Goal: Transaction & Acquisition: Purchase product/service

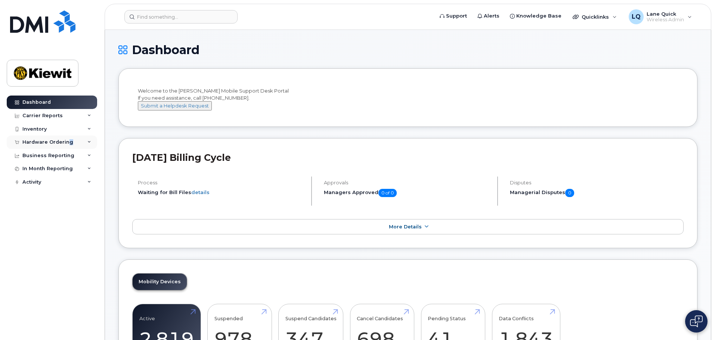
click at [69, 142] on div "Hardware Ordering" at bounding box center [47, 142] width 51 height 6
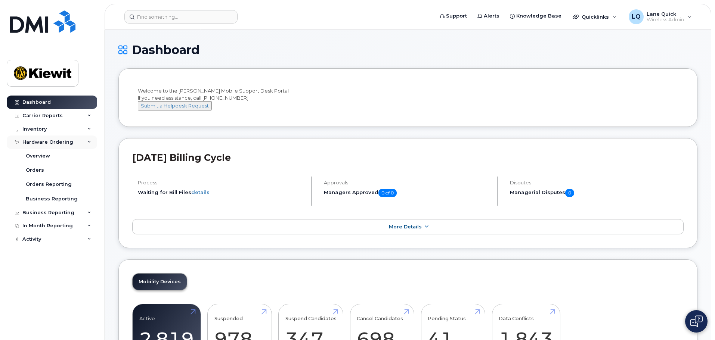
click at [44, 142] on div "Hardware Ordering" at bounding box center [47, 142] width 51 height 6
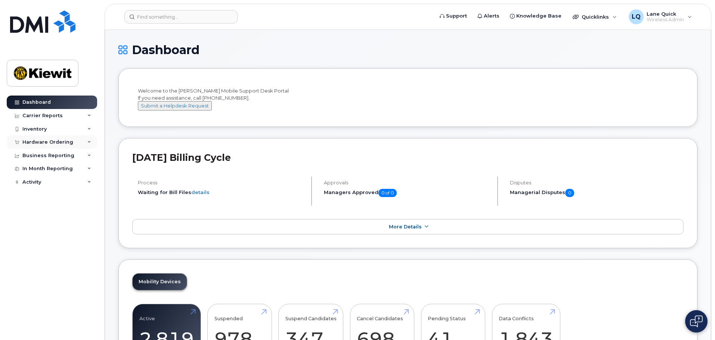
click at [46, 142] on div "Hardware Ordering" at bounding box center [47, 142] width 51 height 6
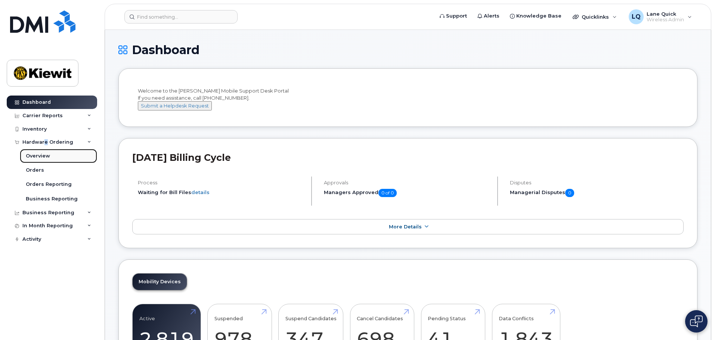
click at [39, 155] on div "Overview" at bounding box center [38, 156] width 24 height 7
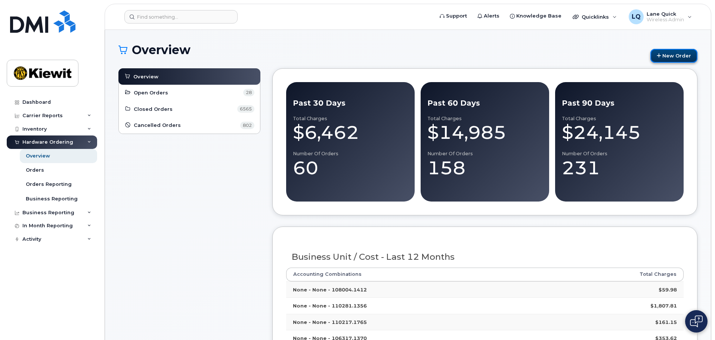
click at [667, 59] on link "New Order" at bounding box center [674, 56] width 47 height 14
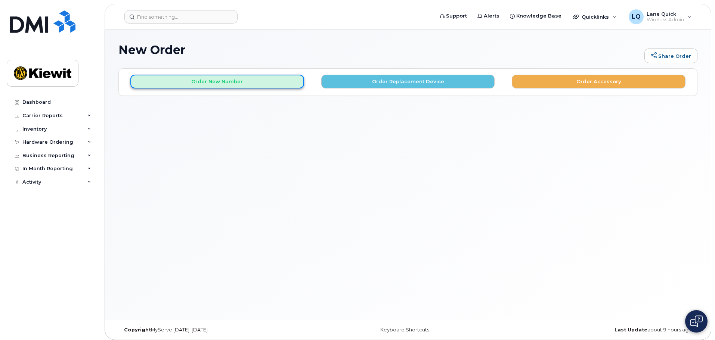
click at [177, 82] on button "Order New Number" at bounding box center [217, 82] width 174 height 14
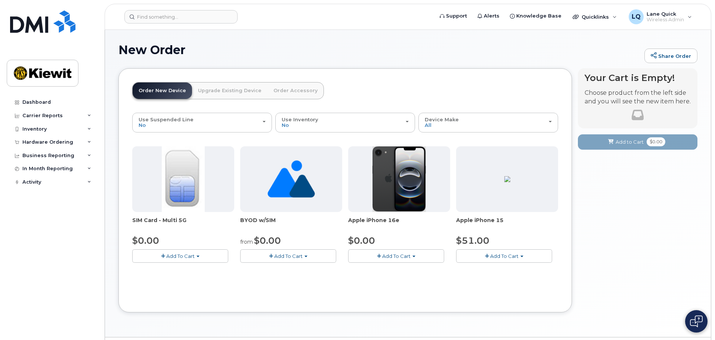
click at [402, 256] on span "Add To Cart" at bounding box center [396, 256] width 28 height 6
click at [389, 270] on link "$0.00 - 3 Year Activation (128GB)" at bounding box center [398, 270] width 96 height 9
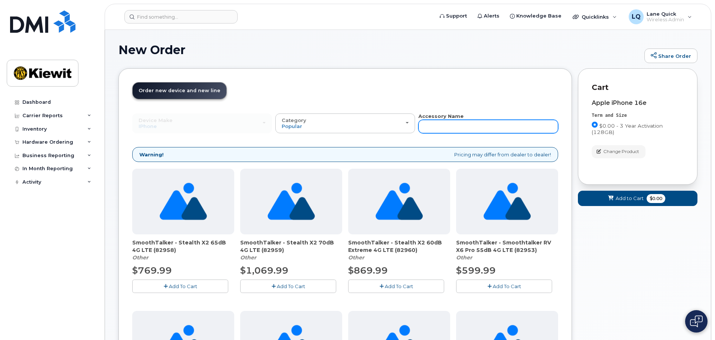
click at [458, 127] on input "text" at bounding box center [488, 126] width 140 height 13
type input "case"
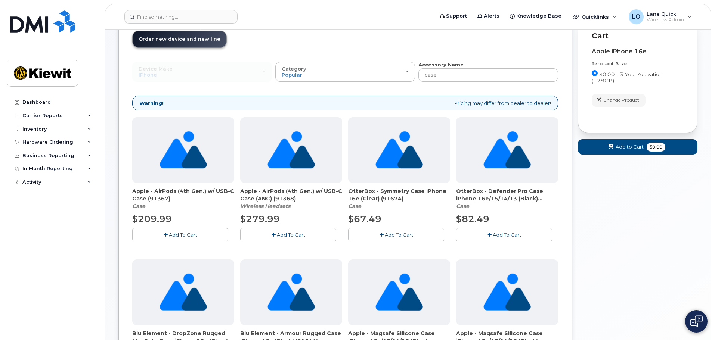
scroll to position [49, 0]
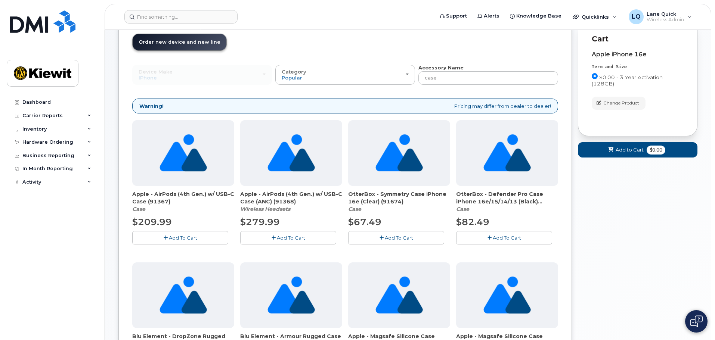
click at [503, 238] on span "Add To Cart" at bounding box center [507, 238] width 28 height 6
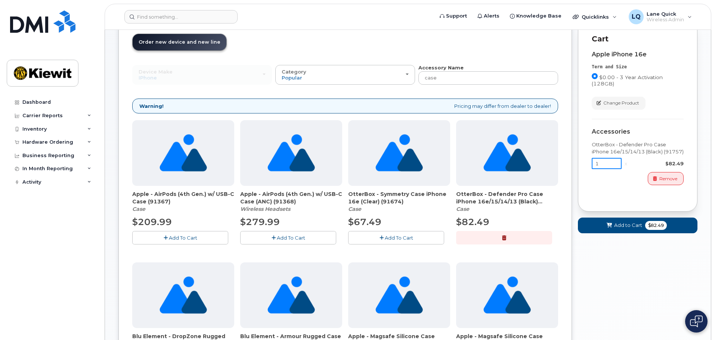
drag, startPoint x: 600, startPoint y: 162, endPoint x: 590, endPoint y: 164, distance: 10.1
click at [590, 164] on div "Cart Apple iPhone 16e Term and Size $0.00 - 3 Year Activation (128GB) Color Bla…" at bounding box center [638, 116] width 120 height 192
type input "2"
click at [603, 193] on div "Apple iPhone 16e Term and Size $0.00 - 3 Year Activation (128GB) Color Black Bl…" at bounding box center [638, 121] width 92 height 154
click at [626, 224] on span "Add to Cart" at bounding box center [627, 225] width 28 height 7
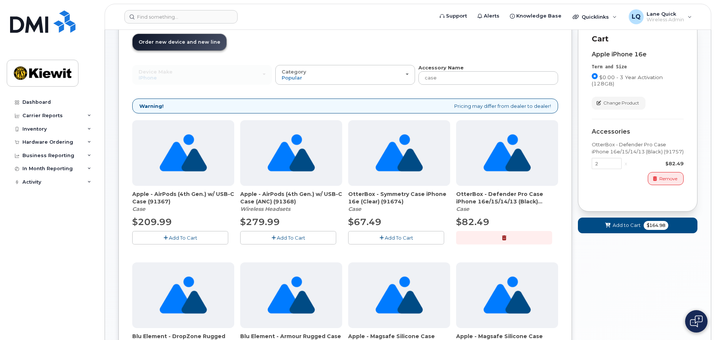
scroll to position [21, 0]
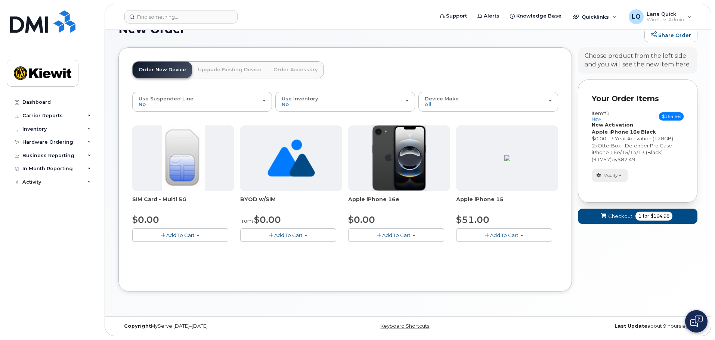
click at [618, 176] on span "Modify" at bounding box center [610, 175] width 15 height 7
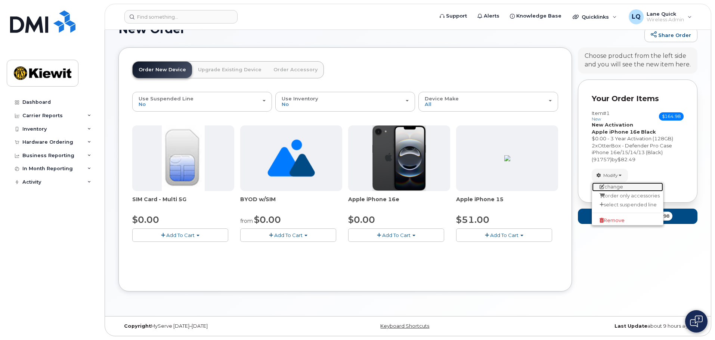
click at [618, 189] on link "change" at bounding box center [627, 187] width 71 height 9
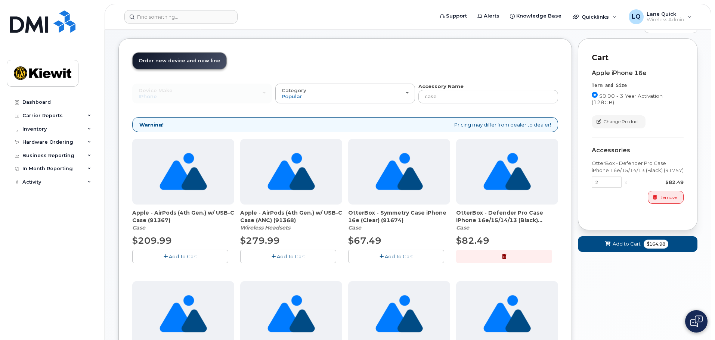
scroll to position [0, 0]
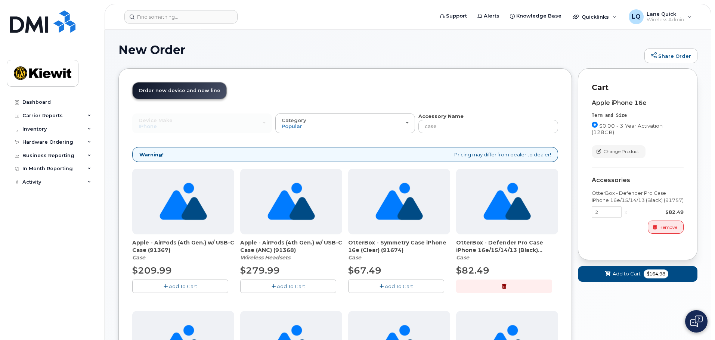
click at [627, 213] on div "x" at bounding box center [626, 212] width 9 height 7
click at [624, 211] on div "x" at bounding box center [626, 212] width 9 height 7
click at [627, 212] on div "x" at bounding box center [626, 212] width 9 height 7
click at [627, 213] on div "x" at bounding box center [626, 212] width 9 height 7
click at [625, 213] on div "x" at bounding box center [626, 212] width 9 height 7
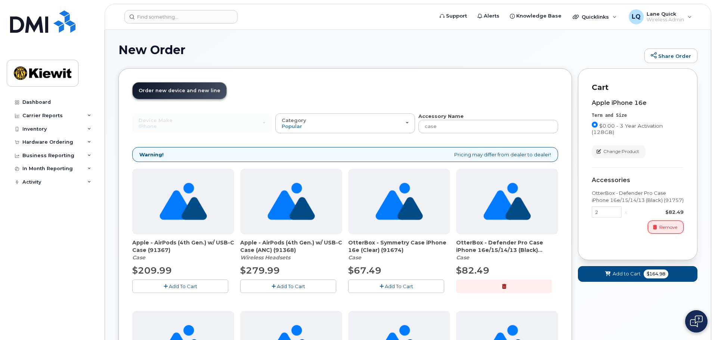
click at [663, 232] on button "Remove" at bounding box center [666, 227] width 36 height 13
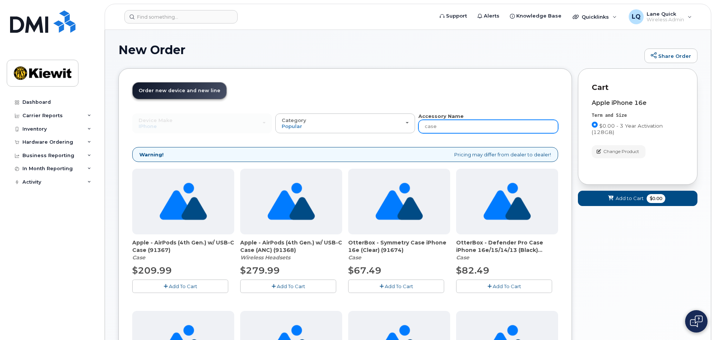
click at [460, 125] on input "case" at bounding box center [488, 126] width 140 height 13
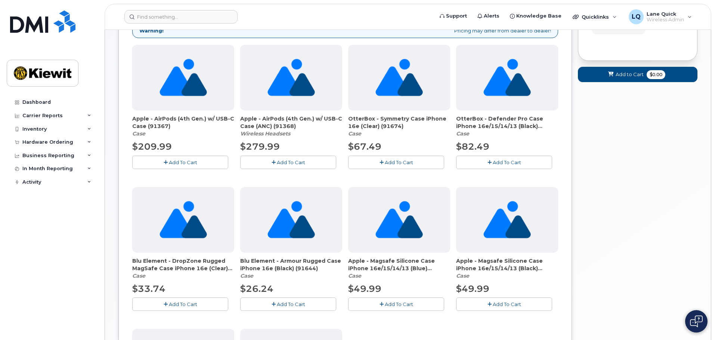
scroll to position [123, 0]
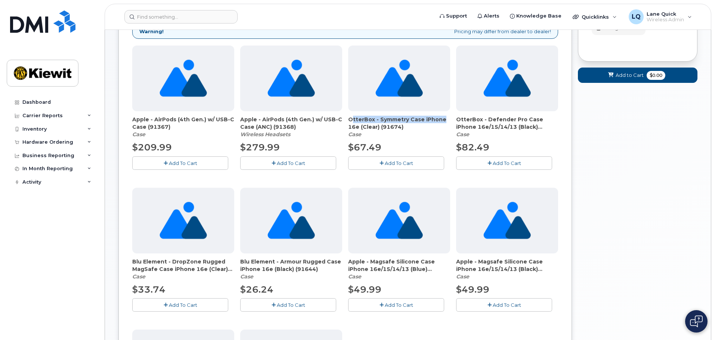
drag, startPoint x: 348, startPoint y: 119, endPoint x: 442, endPoint y: 119, distance: 94.2
click at [442, 119] on span "OtterBox - Symmetry Case iPhone 16e (Clear) (91674)" at bounding box center [399, 123] width 102 height 15
copy span "OtterBox - Symmetry Case iPhone"
click at [378, 162] on button "Add To Cart" at bounding box center [396, 163] width 96 height 13
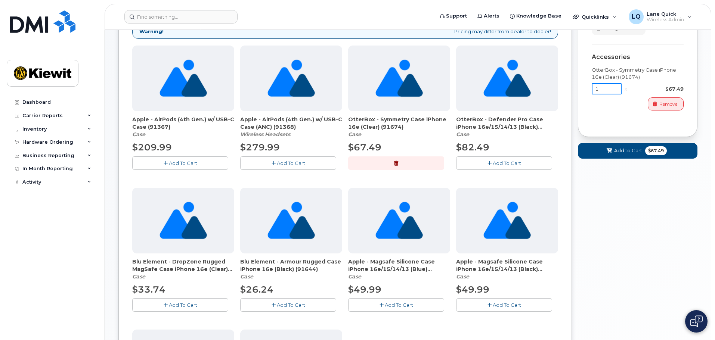
drag, startPoint x: 612, startPoint y: 85, endPoint x: 591, endPoint y: 83, distance: 20.3
click at [591, 83] on div "Cart Apple iPhone 16e Term and Size $0.00 - 3 Year Activation (128GB) Color Bla…" at bounding box center [638, 41] width 120 height 192
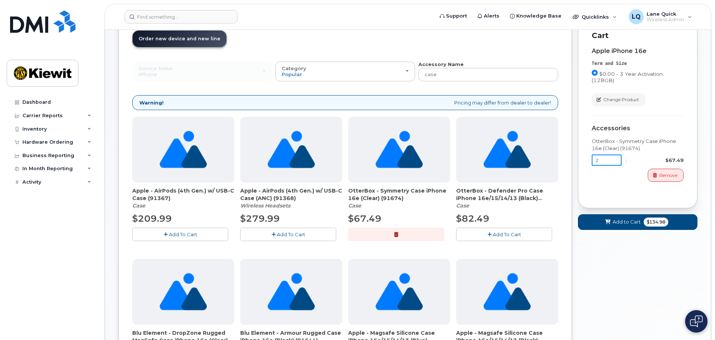
scroll to position [11, 0]
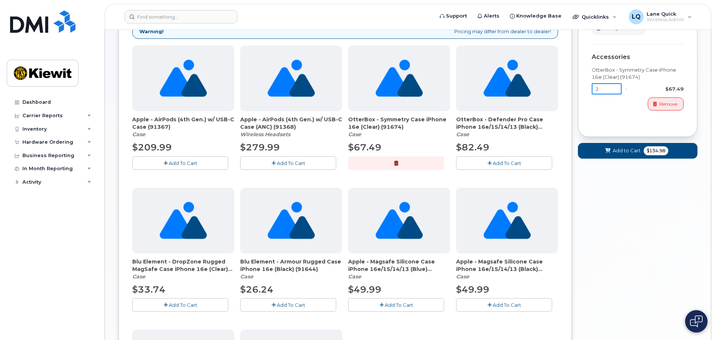
type input "2"
click at [623, 149] on span "Add to Cart" at bounding box center [627, 150] width 28 height 7
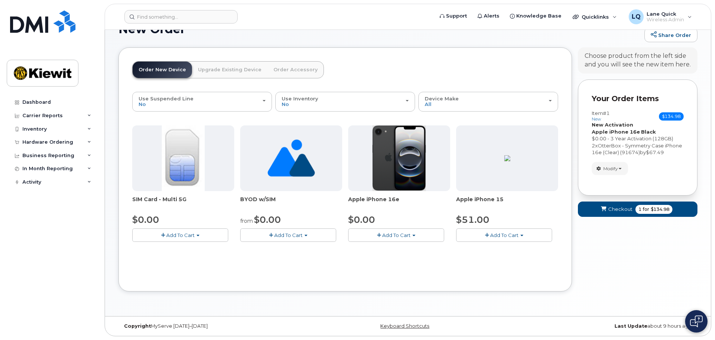
scroll to position [21, 0]
click at [628, 211] on span "Checkout" at bounding box center [620, 209] width 24 height 7
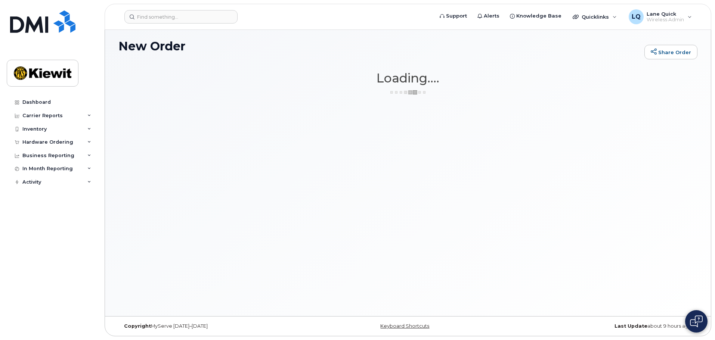
scroll to position [4, 0]
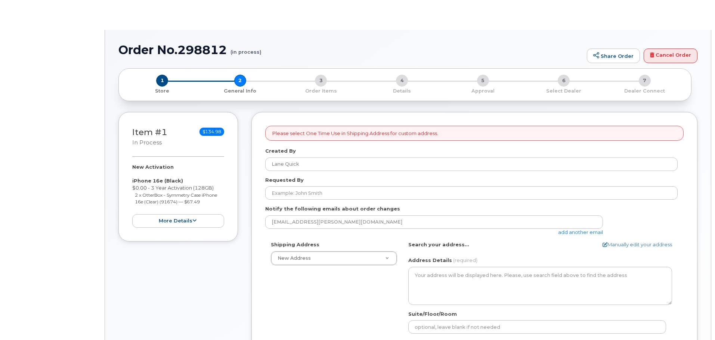
select select
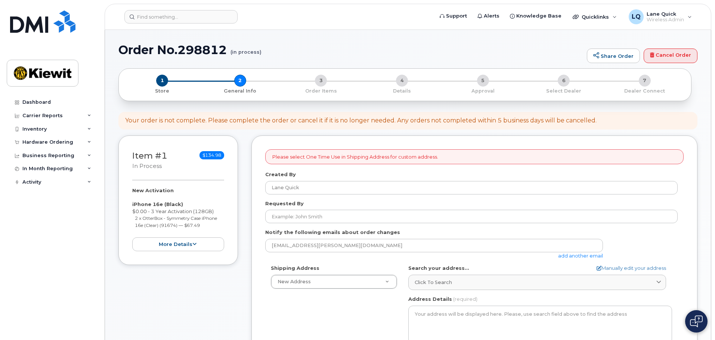
scroll to position [37, 0]
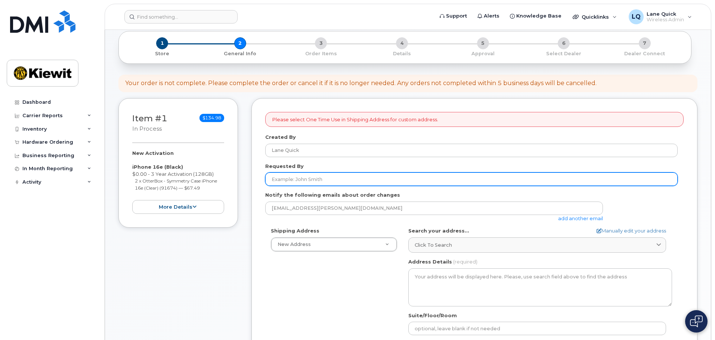
click at [333, 176] on input "Requested By" at bounding box center [471, 179] width 412 height 13
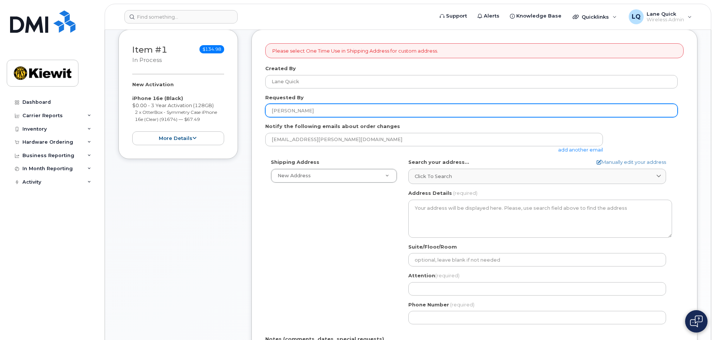
scroll to position [149, 0]
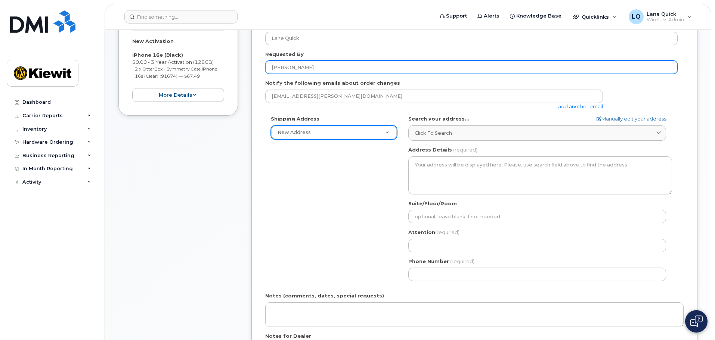
type input "Hamza Sheikh"
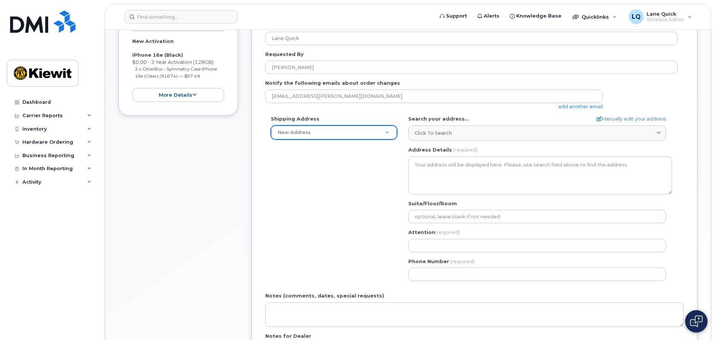
click at [449, 133] on span "Click to search" at bounding box center [433, 133] width 37 height 7
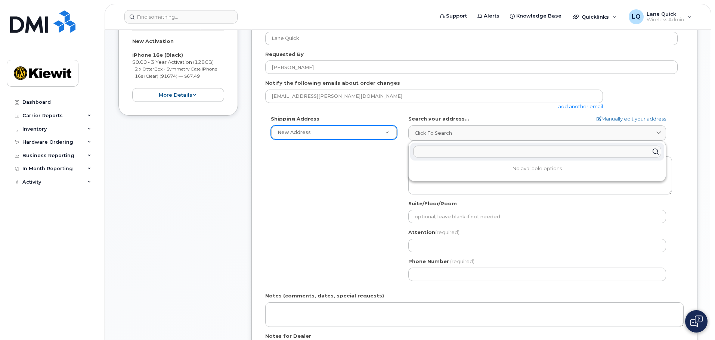
click at [380, 120] on div "Shipping Address New Address New Address Beaver Marine Limited Cahill-Ganotec, …" at bounding box center [333, 127] width 137 height 24
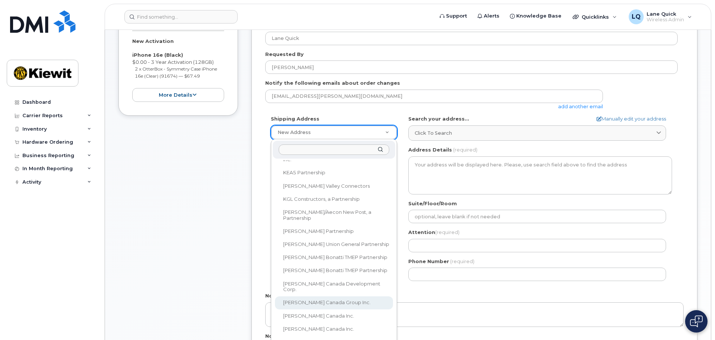
scroll to position [187, 0]
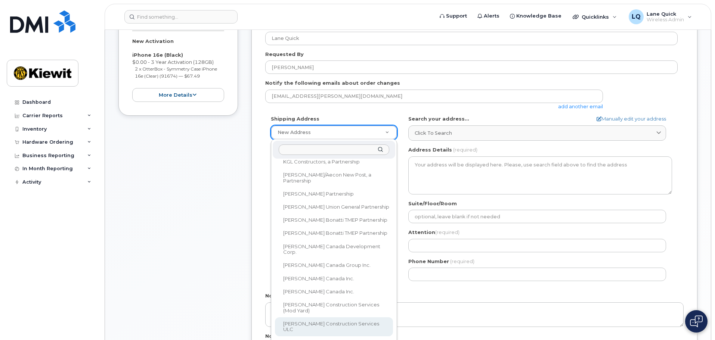
select select
type textarea "200-10333 Southport Rd SW Calgary Alberta T2W 3X6"
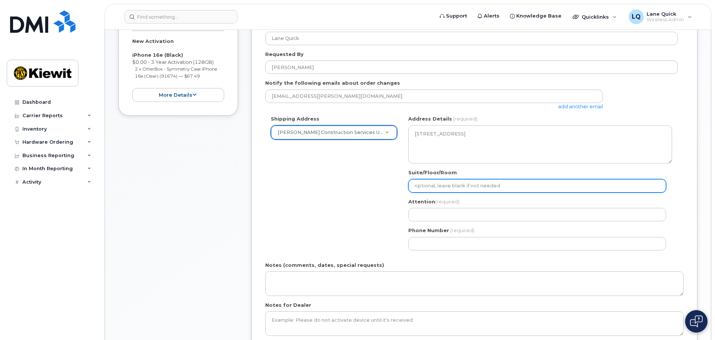
click at [448, 187] on input "Suite/Floor/Room" at bounding box center [537, 185] width 258 height 13
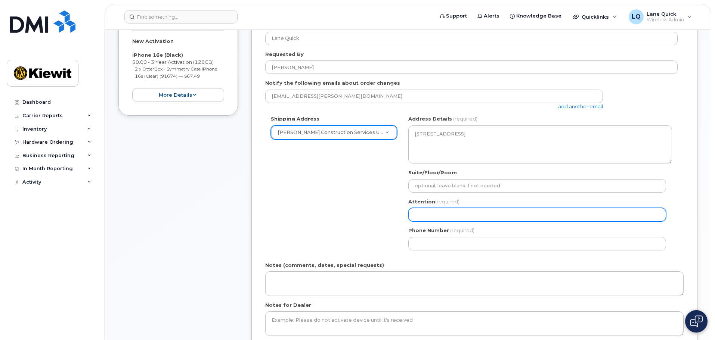
click at [424, 217] on input "Attention (required)" at bounding box center [537, 214] width 258 height 13
select select
type input "H"
select select
type input "Ha"
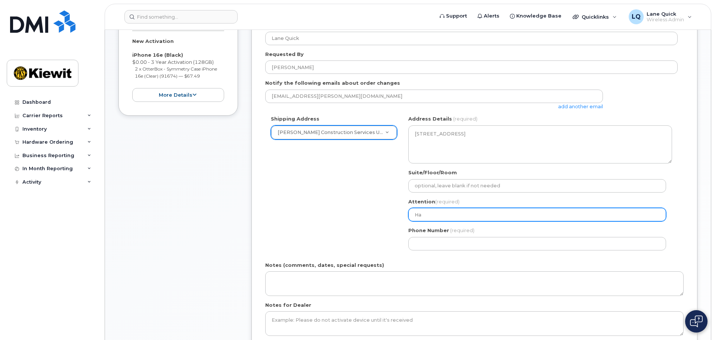
select select
type input "Ham"
select select
type input "Hamz"
select select
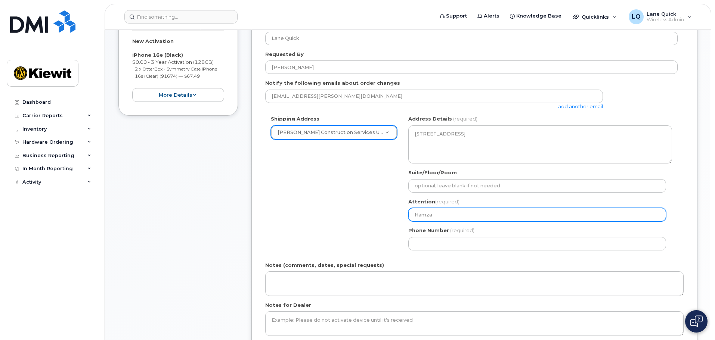
type input "Hamza"
select select
type input "Hamza S"
select select
type input "Hamza Sh"
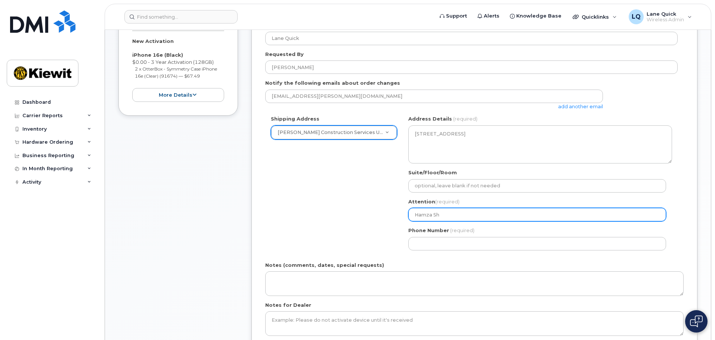
select select
type input "Hamza She"
select select
type input "Hamza Shei"
select select
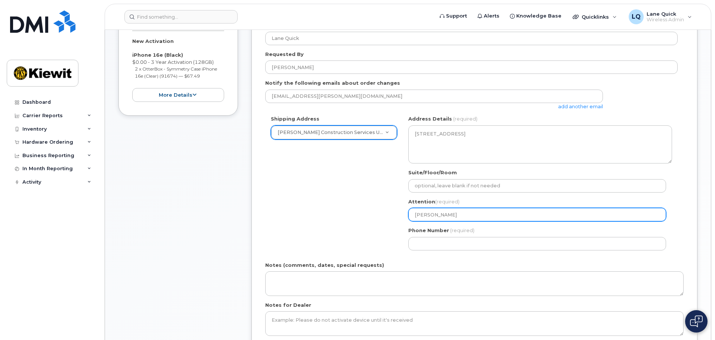
type input "Hamza Sheik"
select select
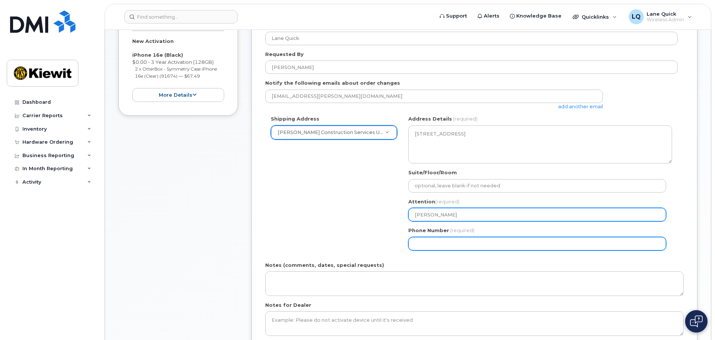
type input "[PERSON_NAME]"
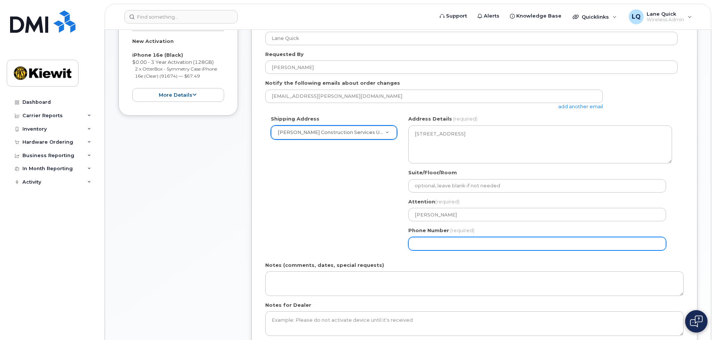
click at [443, 241] on input "Phone Number" at bounding box center [537, 243] width 258 height 13
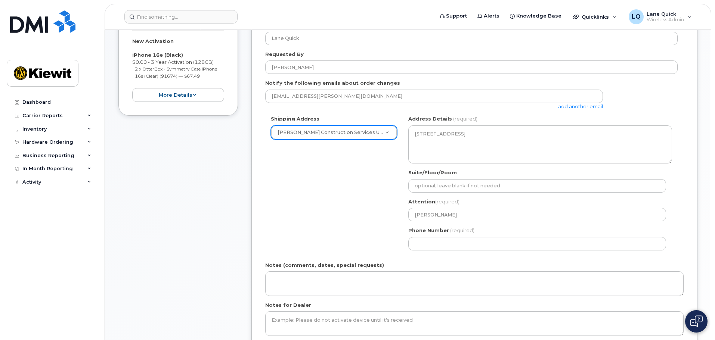
click at [365, 223] on div "Shipping Address Kiewit Construction Services ULC New Address Beaver Marine Lim…" at bounding box center [471, 185] width 412 height 140
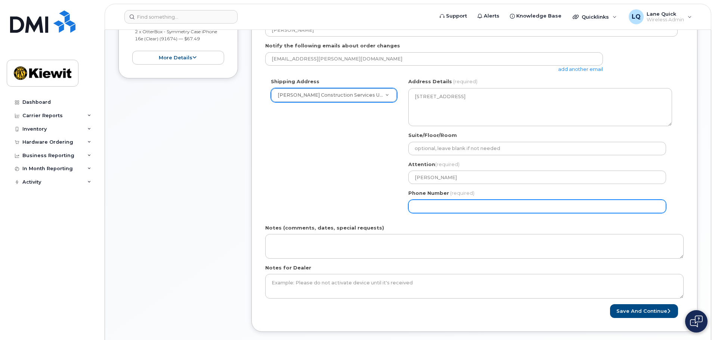
click at [460, 208] on input "Phone Number" at bounding box center [537, 206] width 258 height 13
select select
type input "780"
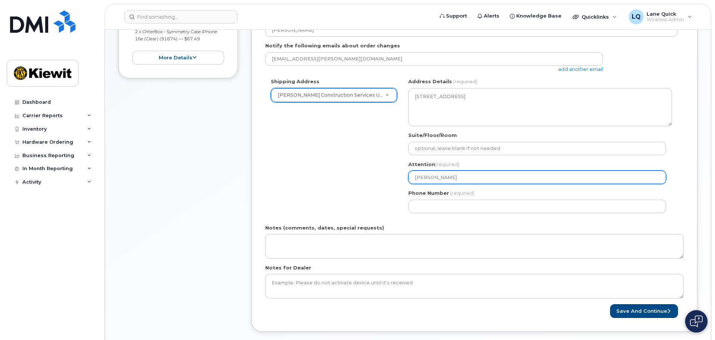
drag, startPoint x: 468, startPoint y: 173, endPoint x: 383, endPoint y: 176, distance: 84.8
click at [383, 176] on div "Shipping Address Kiewit Construction Services ULC New Address Beaver Marine Lim…" at bounding box center [471, 148] width 412 height 140
select select
type input "L"
select select
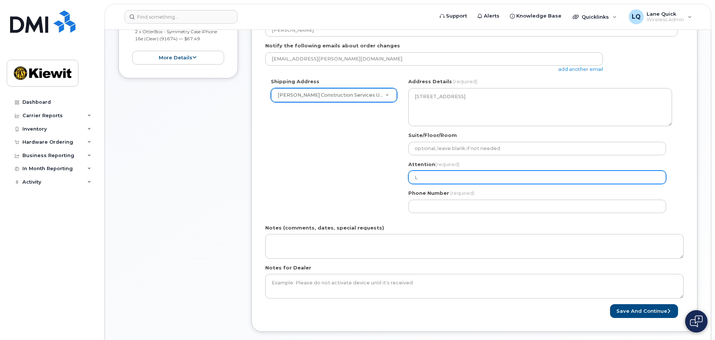
type input "La"
select select
type input "Lan"
select select
type input "Lane"
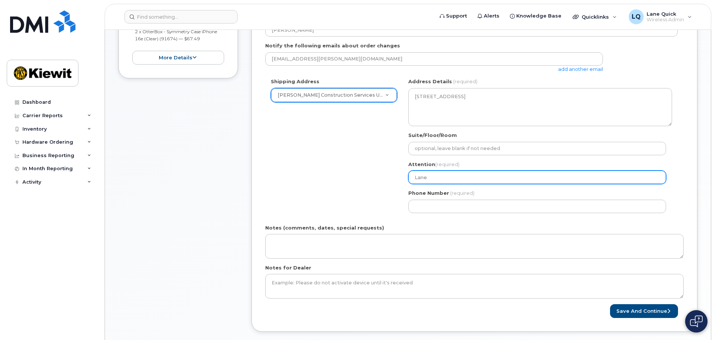
select select
type input "Lane Q"
select select
type input "Lane Qu"
select select
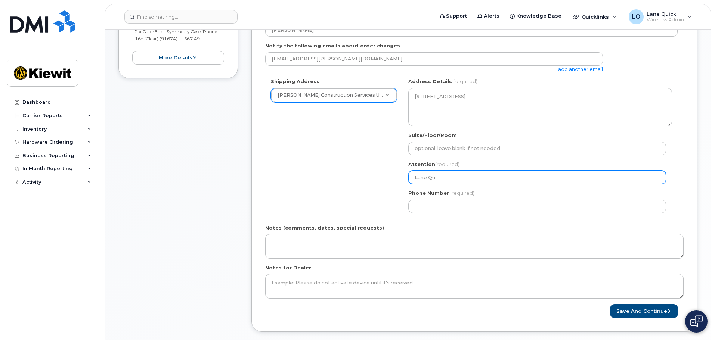
type input "Lane Qui"
select select
type input "Lane Quic"
select select
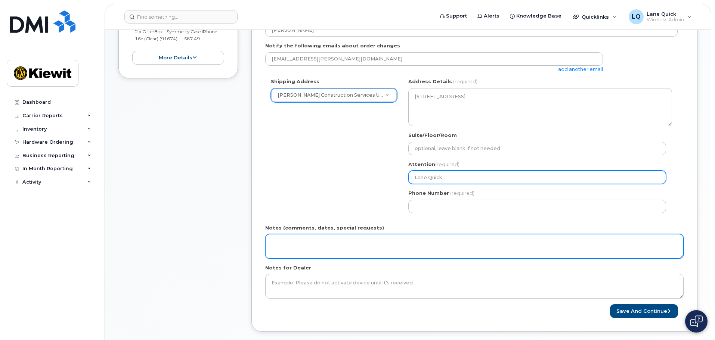
type input "Lane Quick"
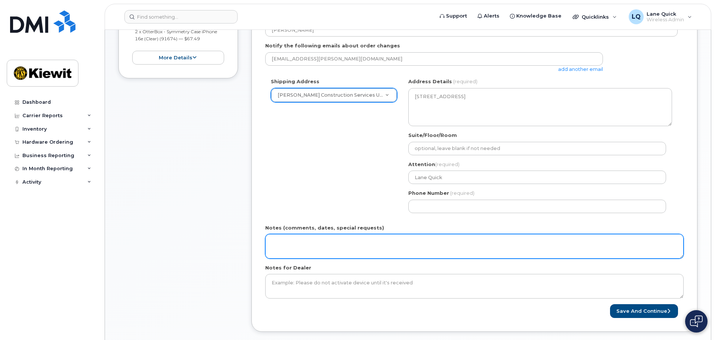
click at [350, 242] on textarea "Notes (comments, dates, special requests)" at bounding box center [474, 246] width 418 height 25
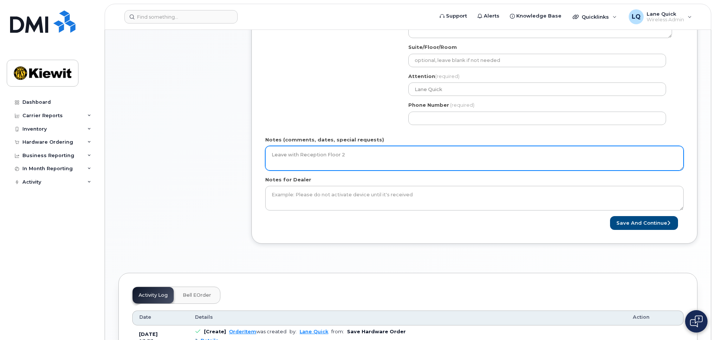
scroll to position [262, 0]
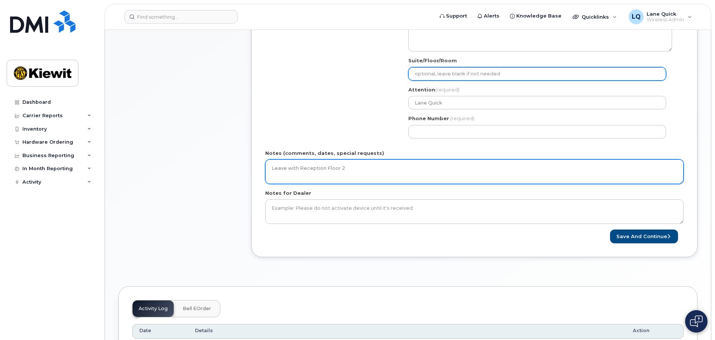
type textarea "Leave with Reception Floor 2"
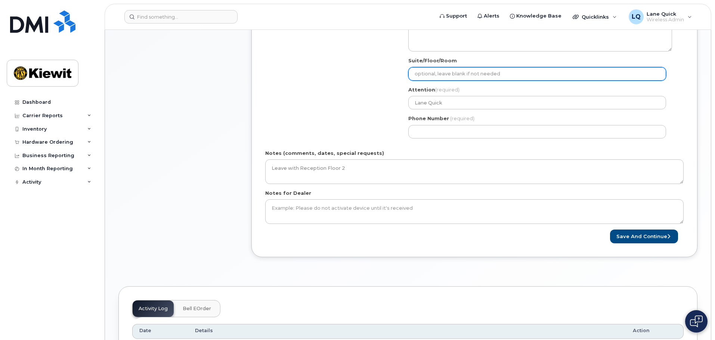
click at [441, 78] on input "Suite/Floor/Room" at bounding box center [537, 73] width 258 height 13
select select
type input "2"
select select
type input "20"
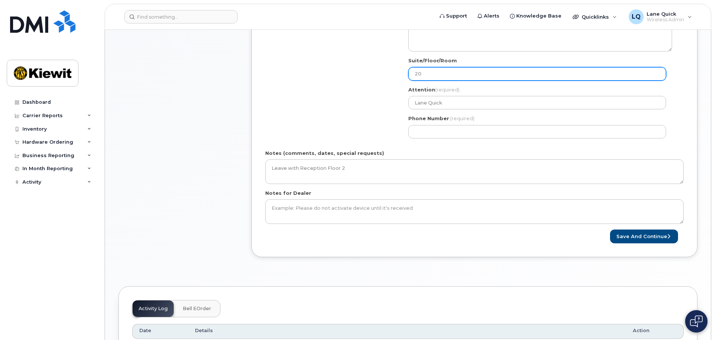
select select
type input "200"
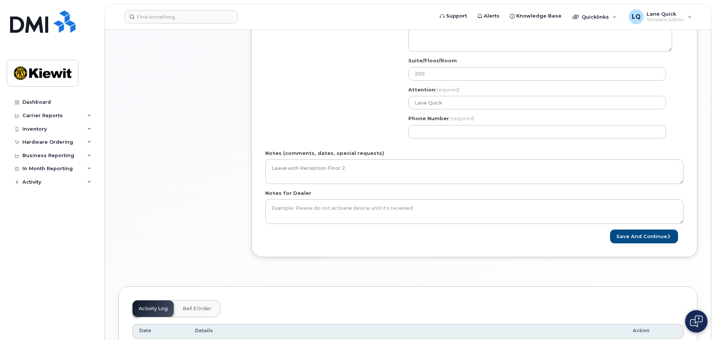
click at [299, 85] on div "Shipping Address Kiewit Construction Services ULC New Address Beaver Marine Lim…" at bounding box center [471, 73] width 412 height 140
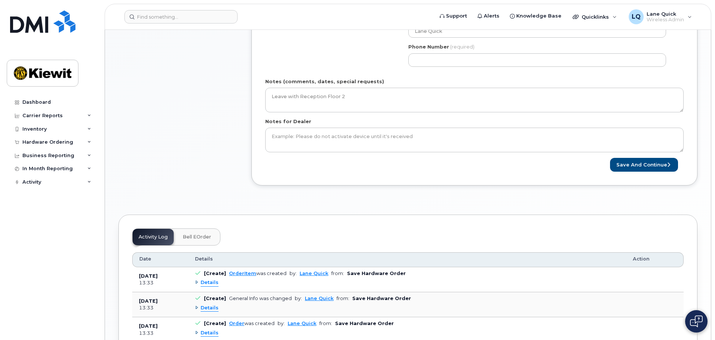
scroll to position [336, 0]
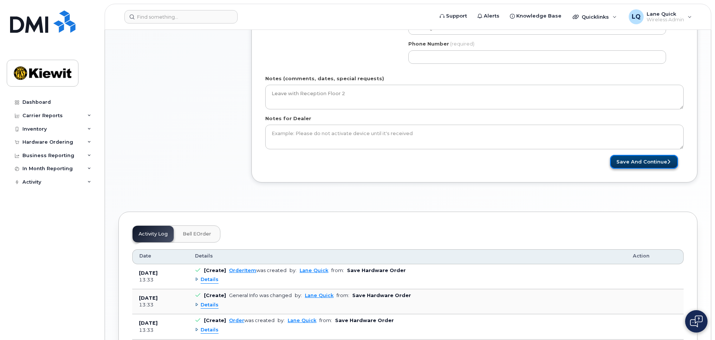
click at [670, 164] on button "Save and Continue" at bounding box center [644, 162] width 68 height 14
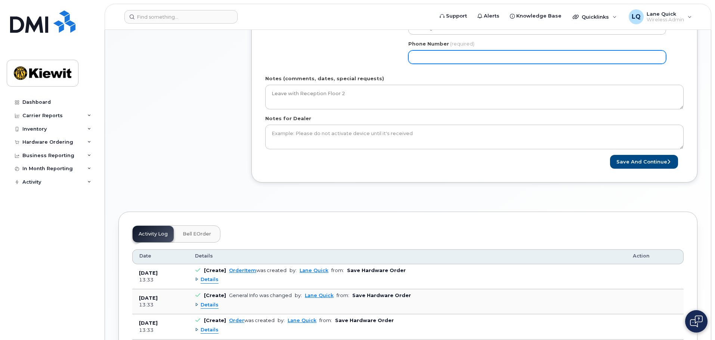
drag, startPoint x: 472, startPoint y: 58, endPoint x: 246, endPoint y: 68, distance: 225.9
type input "780621827"
select select
type input "7806218278"
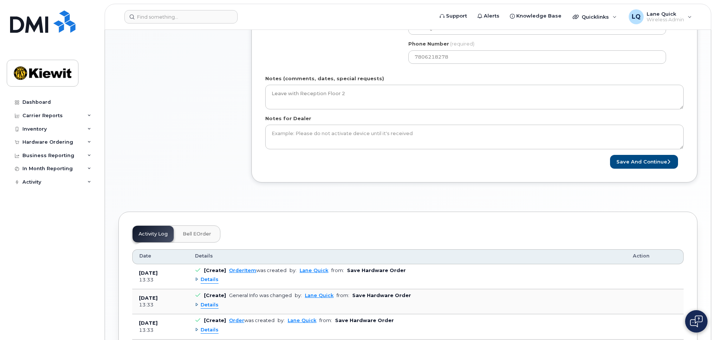
click at [670, 160] on icon "submit" at bounding box center [668, 162] width 3 height 5
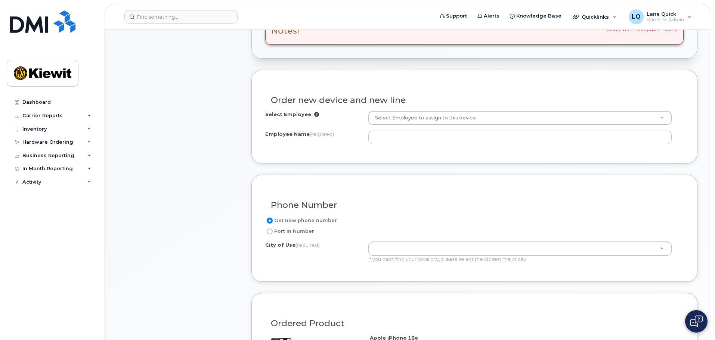
scroll to position [262, 0]
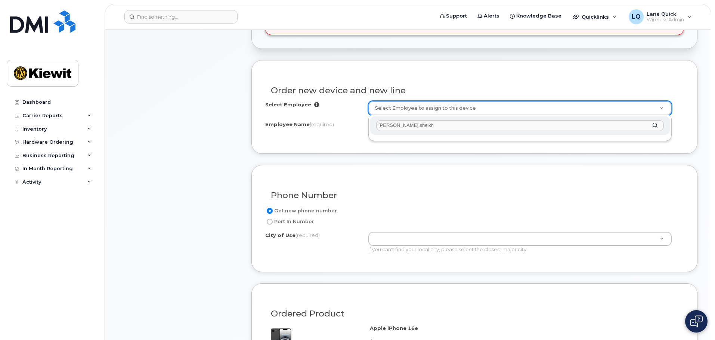
click at [395, 126] on input "[PERSON_NAME].sheikh" at bounding box center [520, 125] width 288 height 11
click at [420, 126] on input "[PERSON_NAME]" at bounding box center [520, 125] width 288 height 11
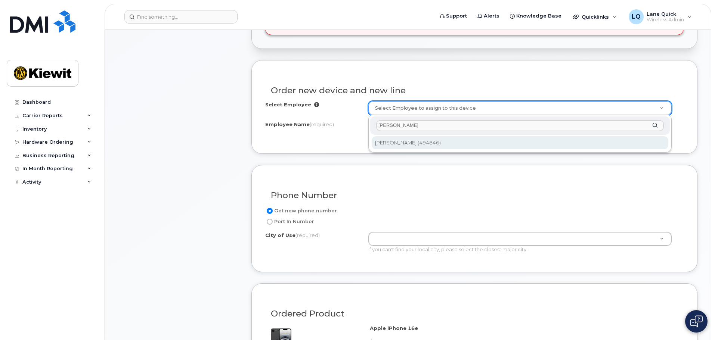
type input "[PERSON_NAME]"
type input "1507550"
type input "[PERSON_NAME]"
select select
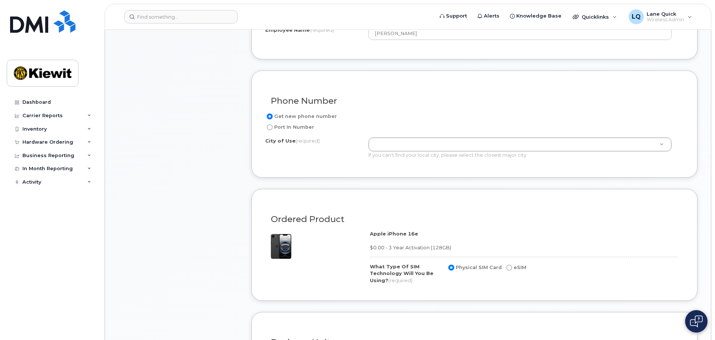
scroll to position [374, 0]
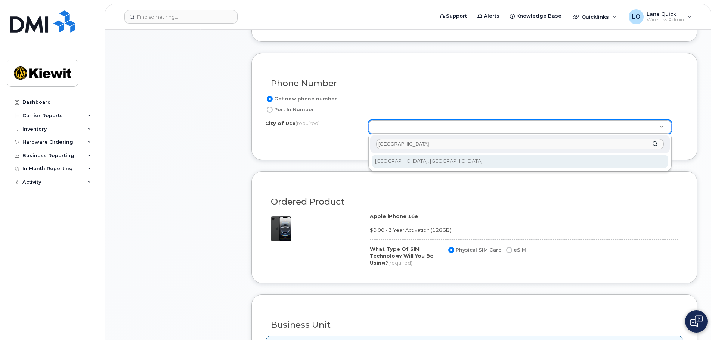
type input "Calgary"
type input "88"
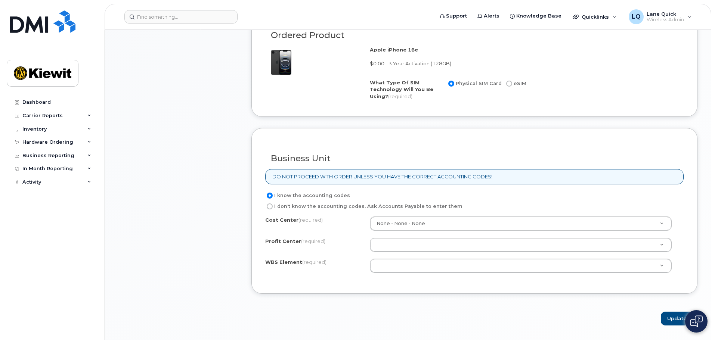
scroll to position [560, 0]
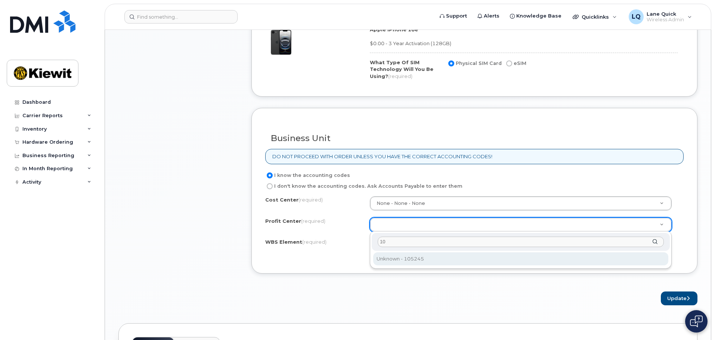
type input "1"
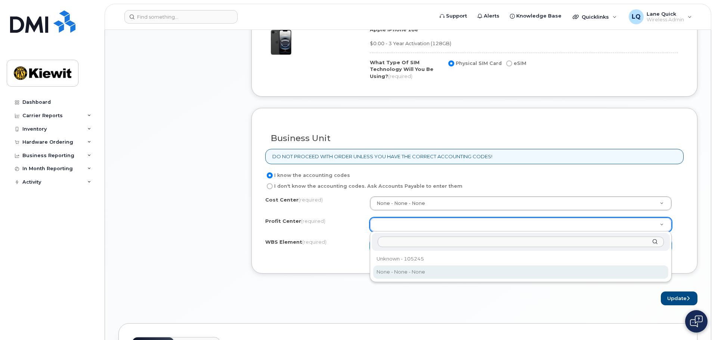
drag, startPoint x: 382, startPoint y: 269, endPoint x: 382, endPoint y: 253, distance: 15.7
select select "None"
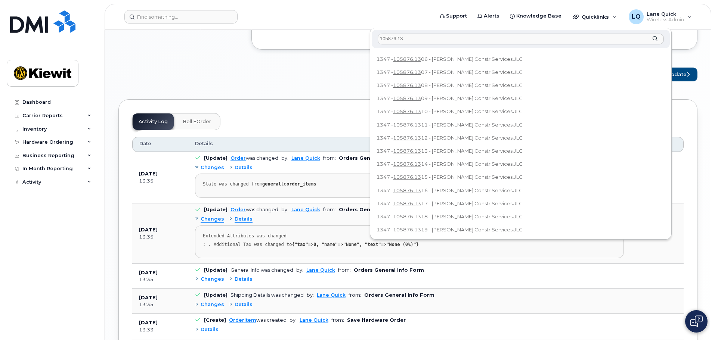
scroll to position [0, 0]
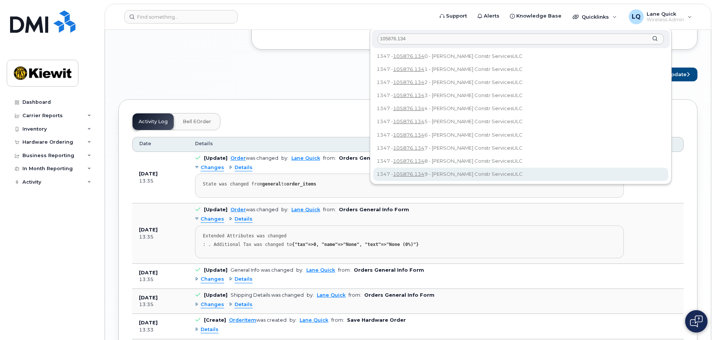
type input "105876.134"
type input "105876.1349"
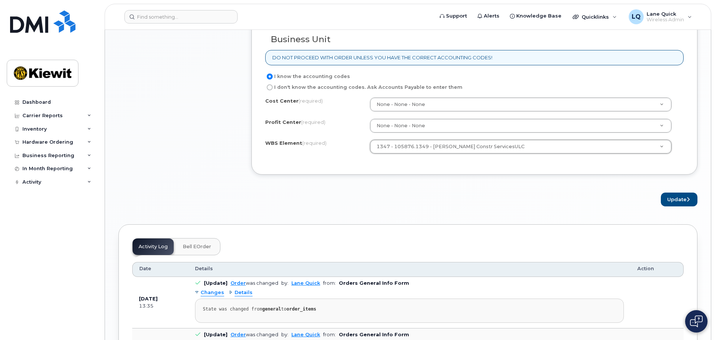
scroll to position [673, 0]
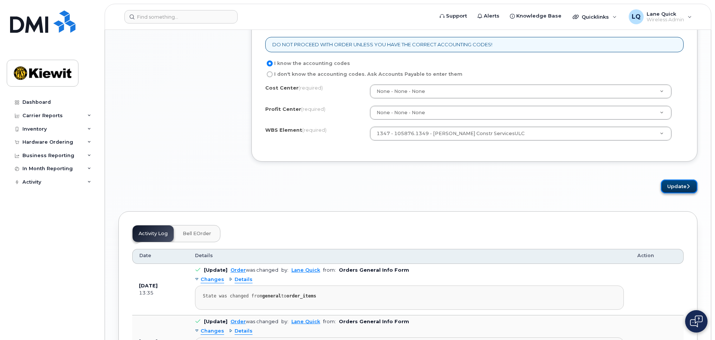
click at [667, 186] on button "Update" at bounding box center [679, 187] width 37 height 14
click at [357, 122] on div "Cost Center (required) None - None - None Profit Center (required) None - None …" at bounding box center [474, 116] width 418 height 64
click at [672, 185] on button "Update" at bounding box center [679, 187] width 37 height 14
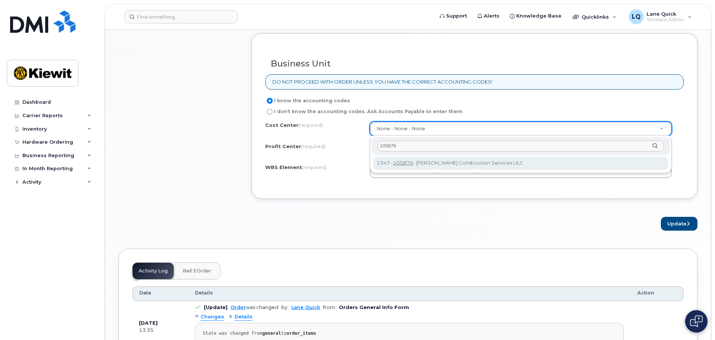
type input "105876"
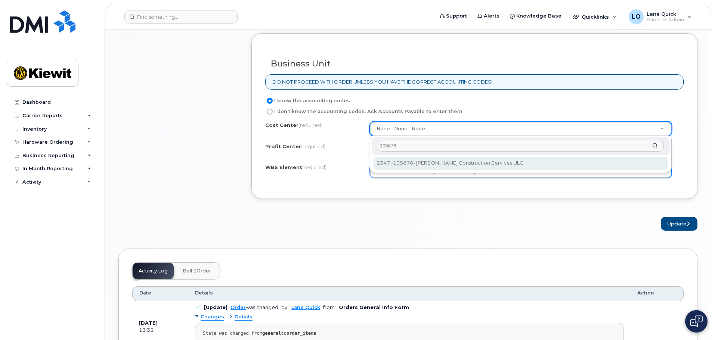
type input "105876"
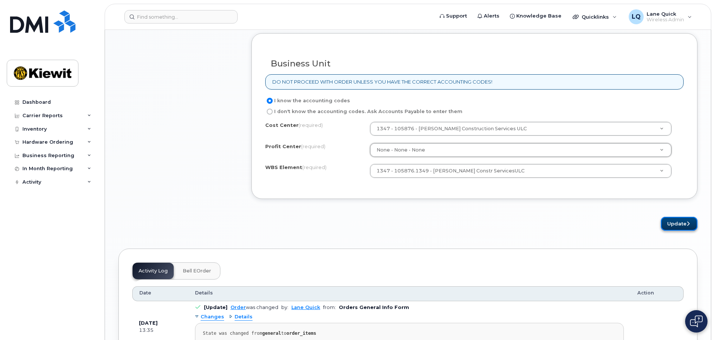
click at [670, 226] on button "Update" at bounding box center [679, 224] width 37 height 14
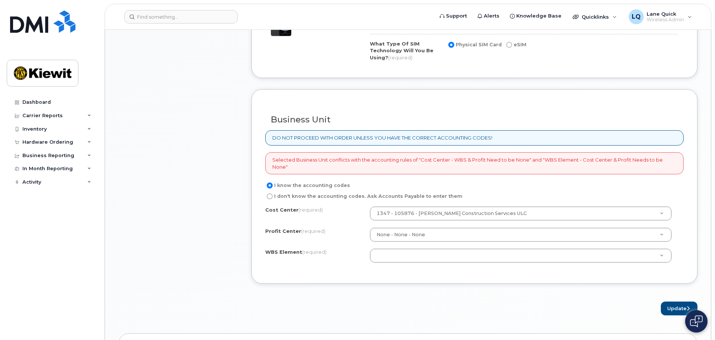
scroll to position [598, 0]
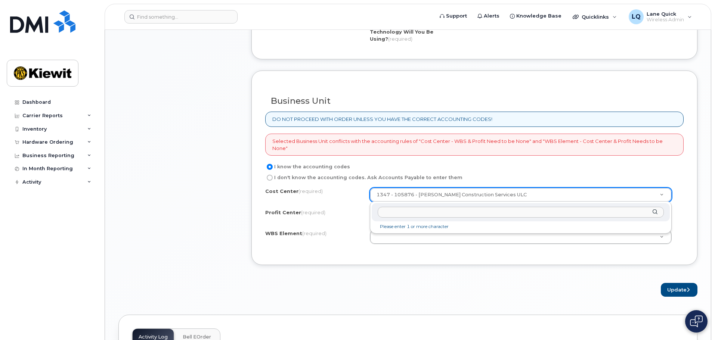
click at [399, 212] on input "text" at bounding box center [521, 212] width 286 height 11
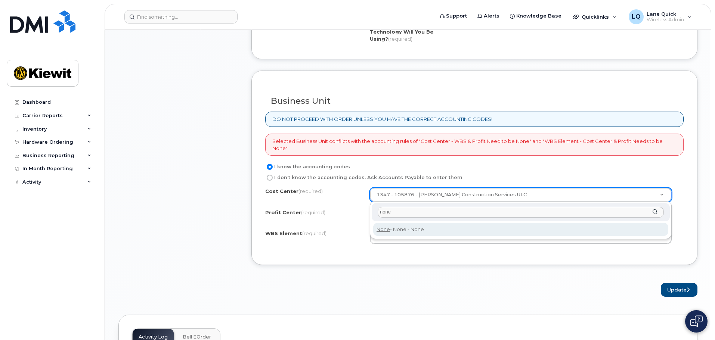
type input "none"
type input "None"
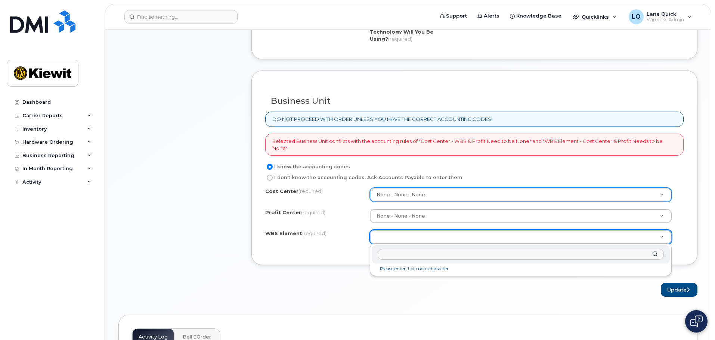
click at [445, 254] on input "text" at bounding box center [521, 254] width 286 height 11
type input "105876.1349"
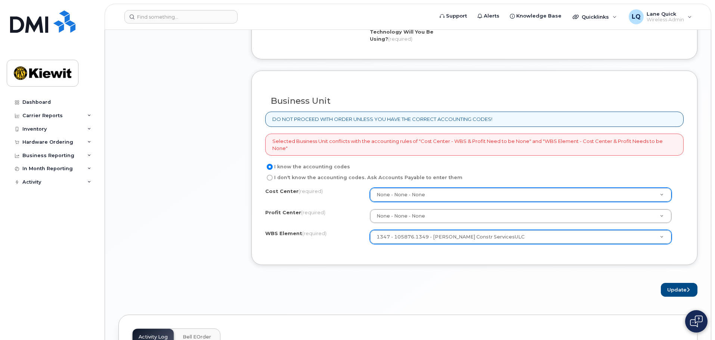
click at [350, 250] on div "Cost Center (required) None - None - None None Profit Center (required) None - …" at bounding box center [474, 220] width 418 height 64
click at [677, 296] on button "Update" at bounding box center [679, 290] width 37 height 14
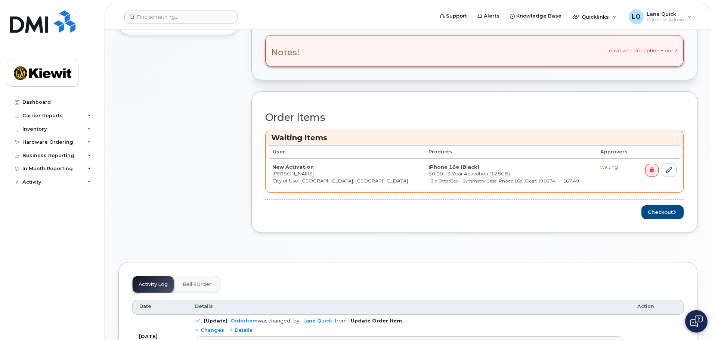
scroll to position [262, 0]
click at [654, 209] on button "Checkout" at bounding box center [663, 213] width 42 height 14
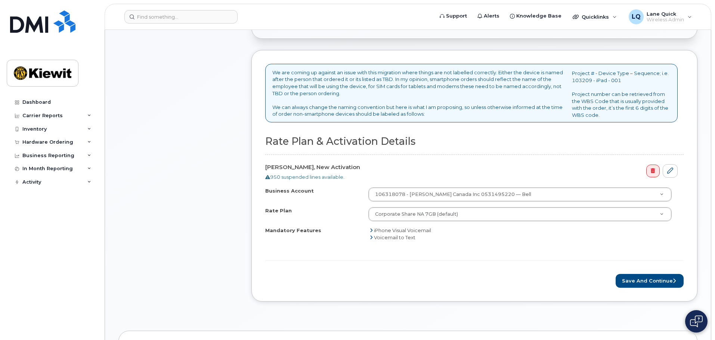
scroll to position [262, 0]
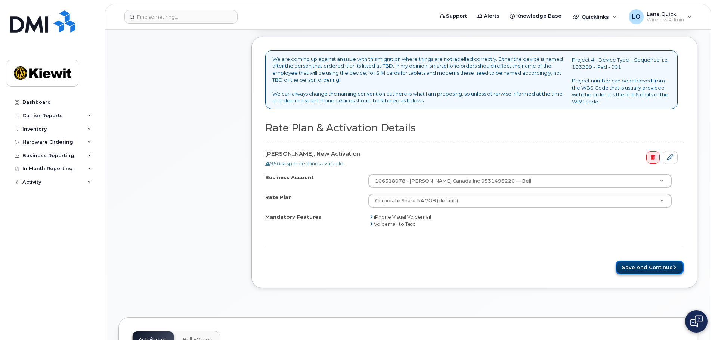
drag, startPoint x: 625, startPoint y: 271, endPoint x: 632, endPoint y: 271, distance: 6.7
click at [626, 272] on button "Save and Continue" at bounding box center [650, 268] width 68 height 14
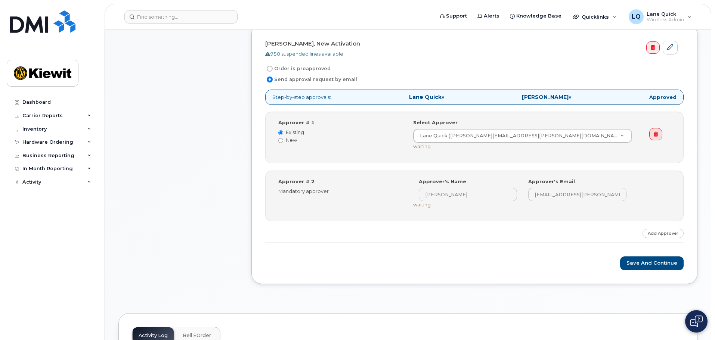
scroll to position [299, 0]
